Goal: Information Seeking & Learning: Learn about a topic

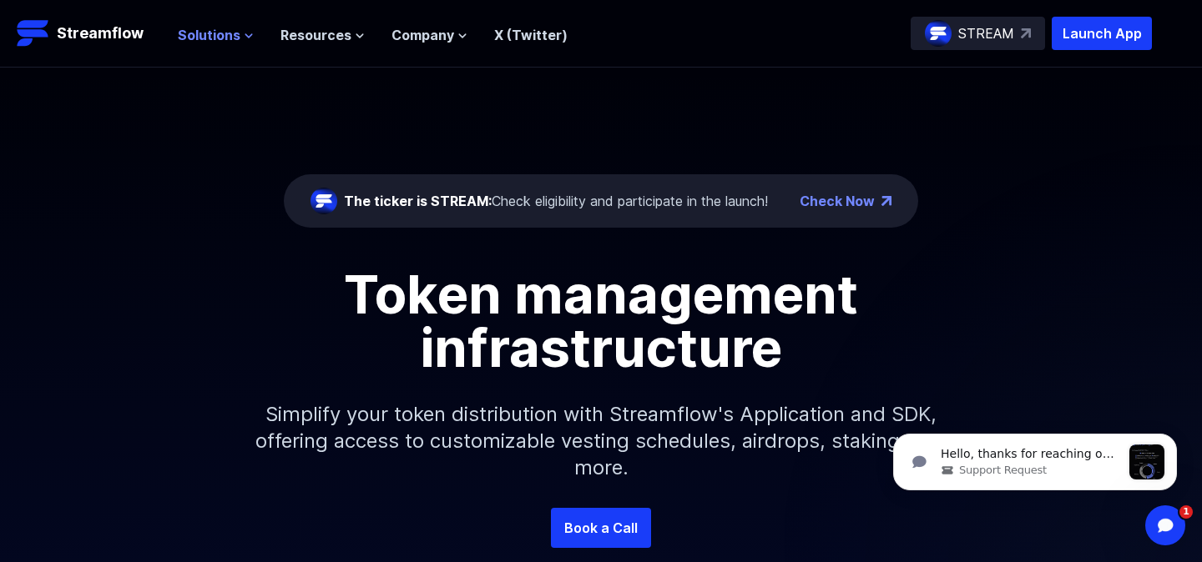
click at [249, 36] on icon at bounding box center [249, 36] width 10 height 10
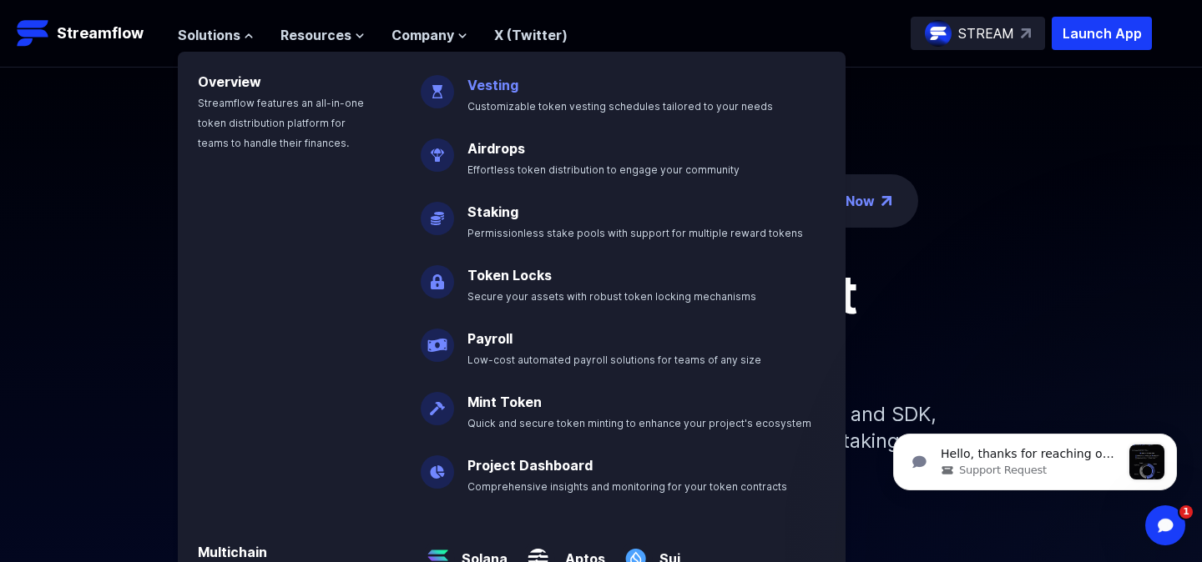
click at [521, 104] on span "Customizable token vesting schedules tailored to your needs" at bounding box center [619, 106] width 305 height 13
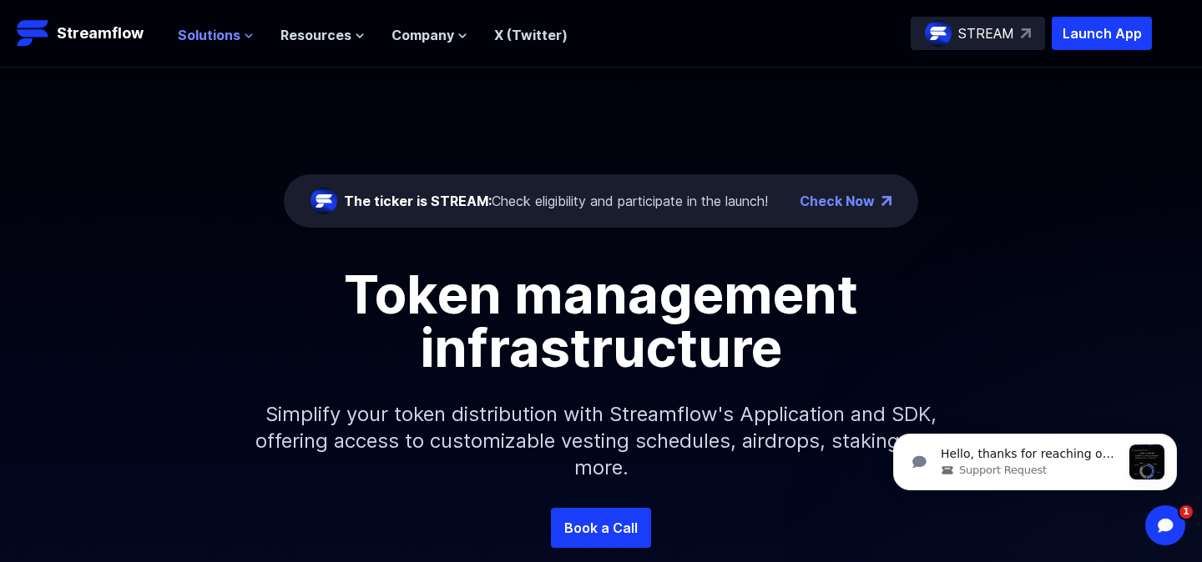
click at [248, 37] on icon at bounding box center [249, 36] width 10 height 10
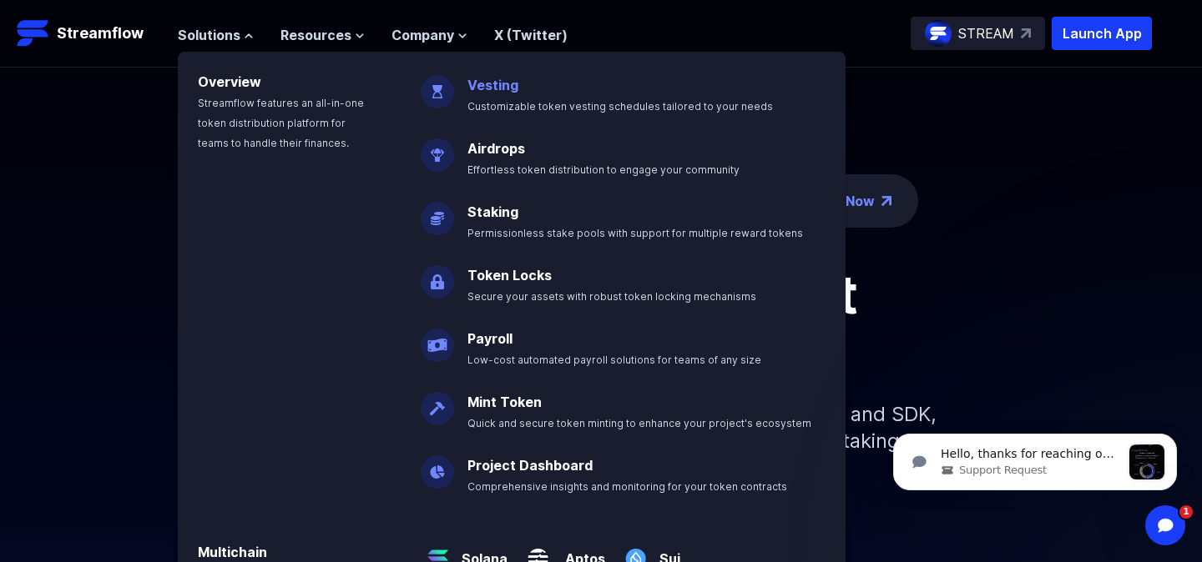
click at [512, 100] on span "Customizable token vesting schedules tailored to your needs" at bounding box center [619, 106] width 305 height 13
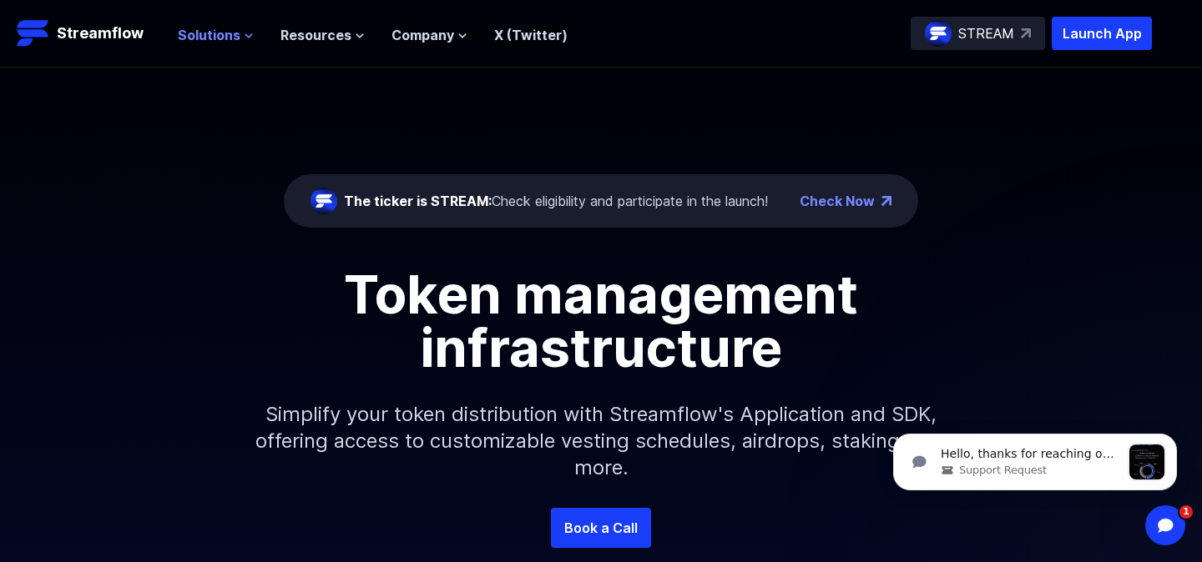
click at [244, 33] on icon at bounding box center [249, 36] width 10 height 10
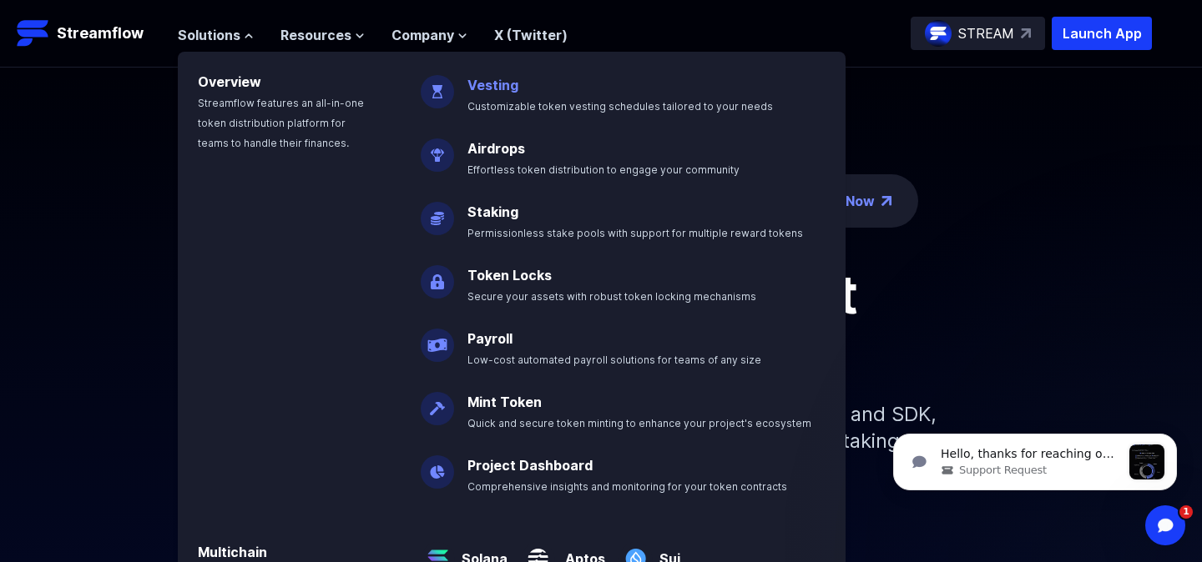
click at [479, 87] on link "Vesting" at bounding box center [492, 85] width 51 height 17
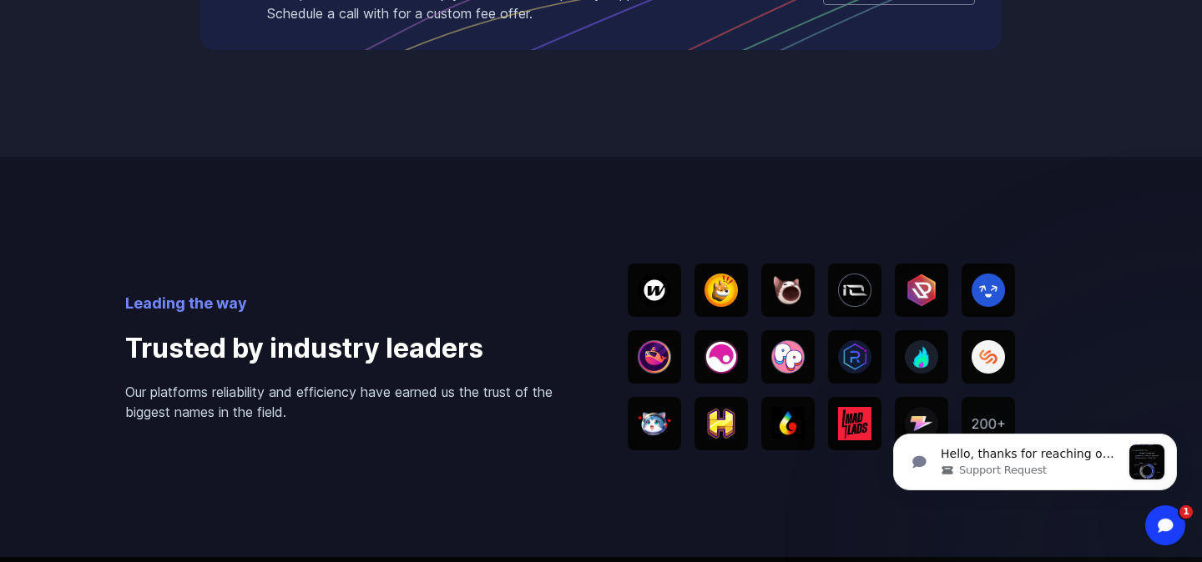
scroll to position [2831, 0]
